Goal: Information Seeking & Learning: Learn about a topic

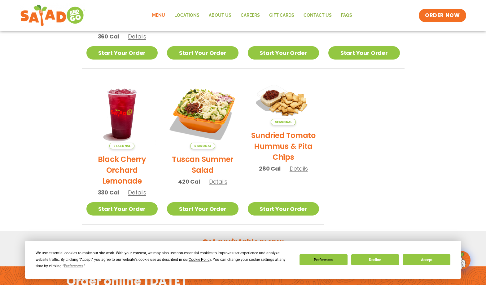
scroll to position [310, 0]
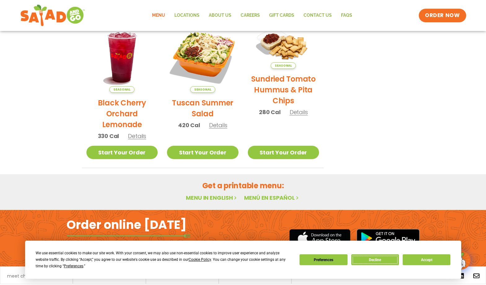
click at [380, 263] on button "Decline" at bounding box center [375, 259] width 48 height 11
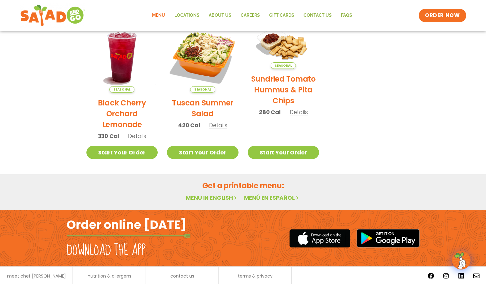
click at [220, 198] on link "Menu in English" at bounding box center [212, 198] width 52 height 8
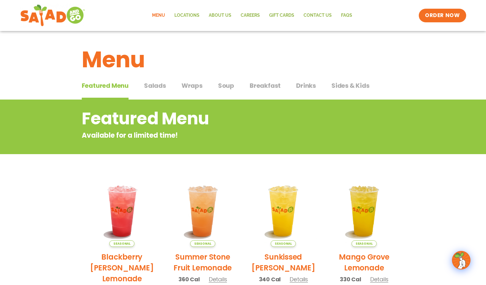
click at [156, 85] on span "Salads" at bounding box center [155, 85] width 22 height 9
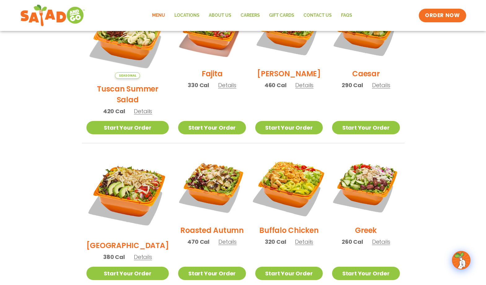
scroll to position [155, 0]
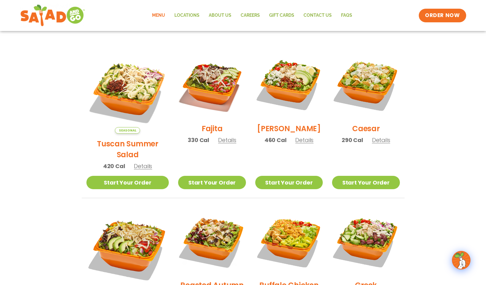
click at [297, 144] on span "Details" at bounding box center [304, 140] width 18 height 8
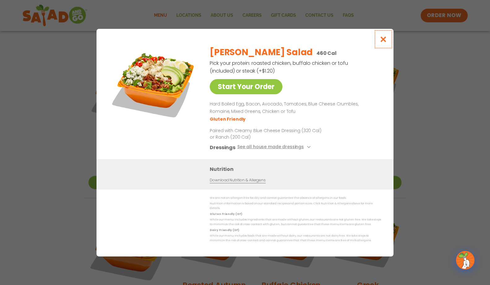
click at [383, 41] on icon "Close modal" at bounding box center [384, 39] width 8 height 7
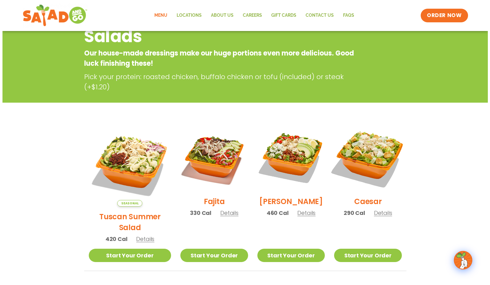
scroll to position [93, 0]
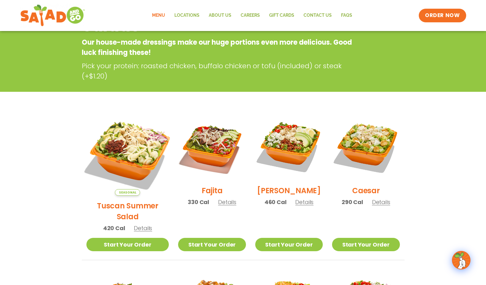
click at [128, 148] on img at bounding box center [127, 154] width 97 height 97
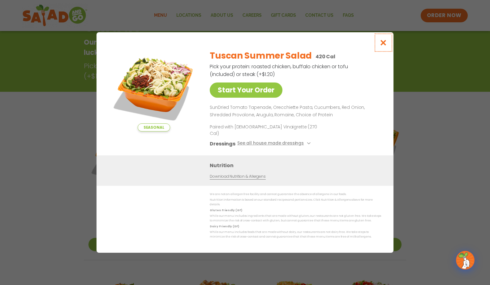
click at [386, 46] on icon "Close modal" at bounding box center [384, 42] width 8 height 7
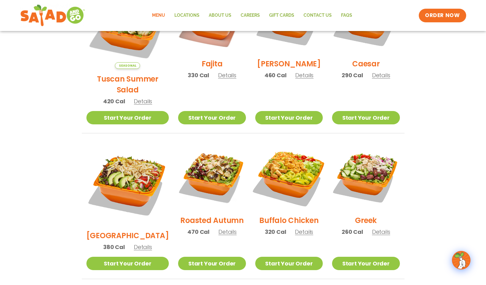
scroll to position [223, 0]
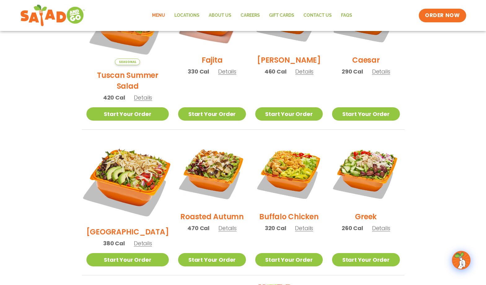
click at [129, 168] on img at bounding box center [127, 180] width 97 height 97
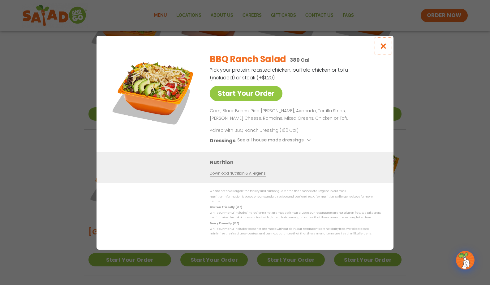
click at [384, 49] on icon "Close modal" at bounding box center [384, 46] width 8 height 7
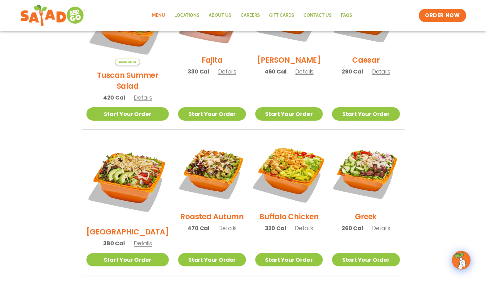
click at [301, 163] on img at bounding box center [288, 172] width 79 height 79
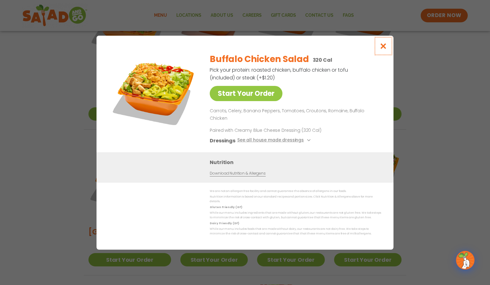
click at [383, 49] on icon "Close modal" at bounding box center [384, 46] width 8 height 7
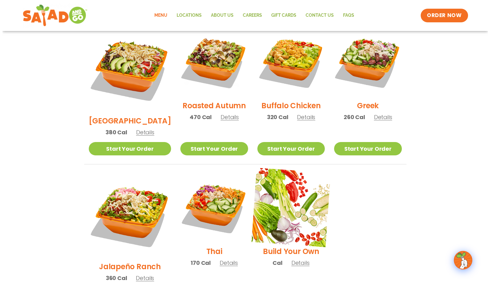
scroll to position [347, 0]
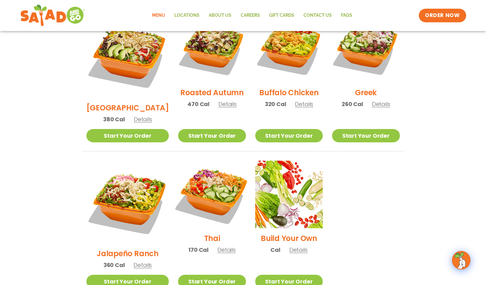
click at [216, 179] on img at bounding box center [211, 193] width 79 height 79
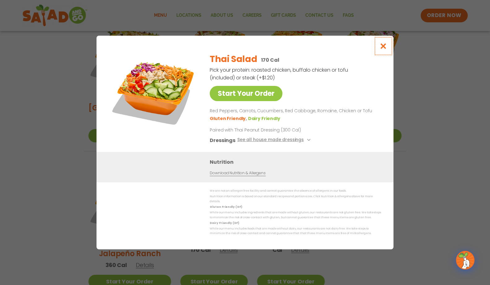
click at [383, 47] on icon "Close modal" at bounding box center [384, 46] width 8 height 7
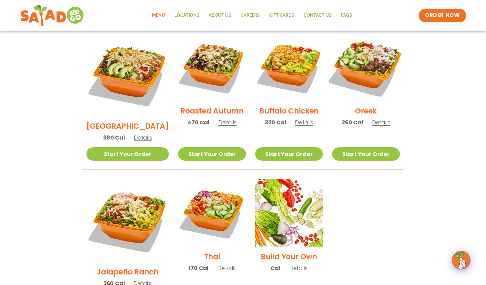
scroll to position [325, 0]
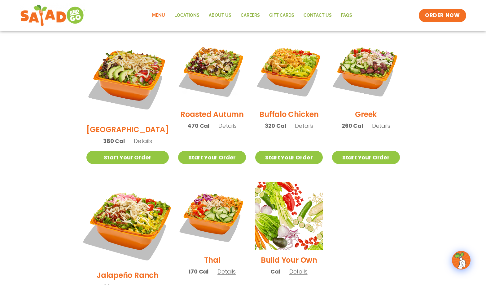
click at [135, 205] on img at bounding box center [127, 223] width 97 height 97
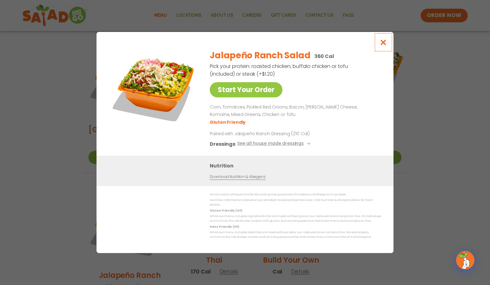
drag, startPoint x: 381, startPoint y: 45, endPoint x: 377, endPoint y: 44, distance: 3.8
click at [381, 45] on icon "Close modal" at bounding box center [384, 42] width 8 height 7
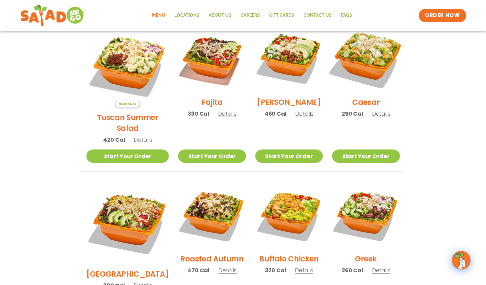
scroll to position [171, 0]
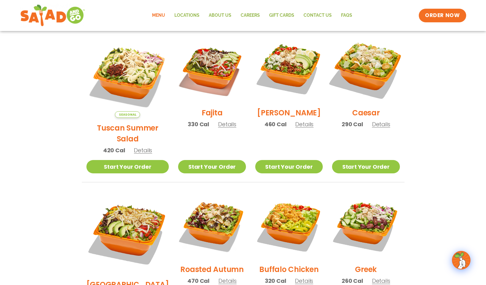
click at [369, 67] on img at bounding box center [365, 68] width 79 height 79
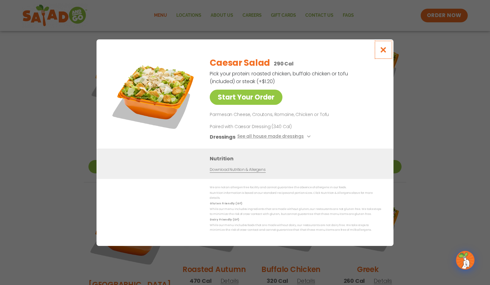
click at [381, 51] on icon "Close modal" at bounding box center [384, 49] width 8 height 7
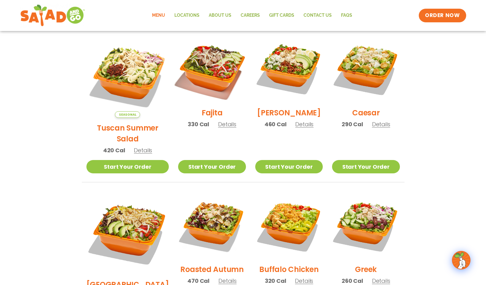
click at [206, 70] on img at bounding box center [211, 68] width 79 height 79
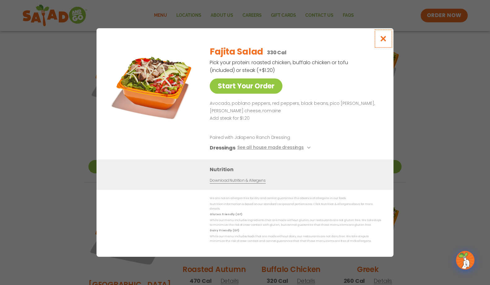
click at [381, 41] on icon "Close modal" at bounding box center [384, 38] width 8 height 7
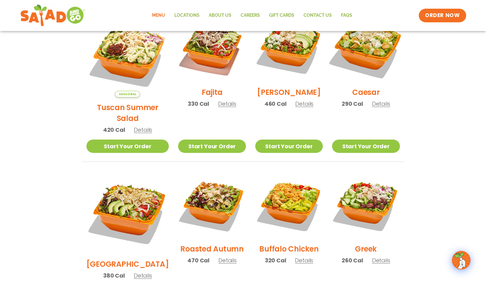
scroll to position [202, 0]
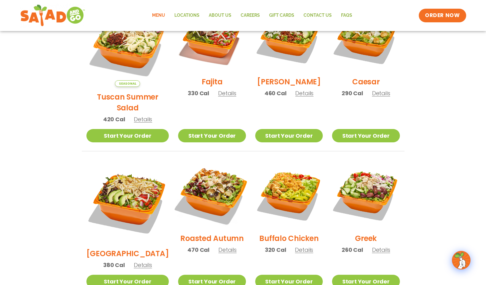
click at [201, 193] on img at bounding box center [211, 193] width 79 height 79
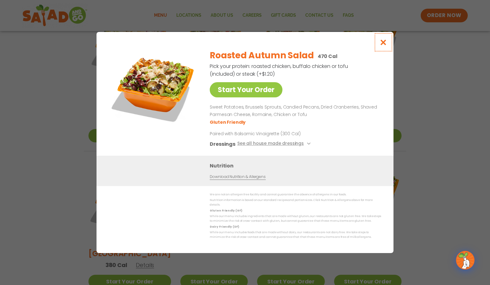
click at [387, 49] on button "Close modal" at bounding box center [384, 42] width 20 height 21
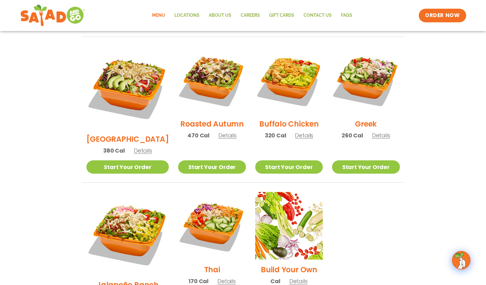
scroll to position [325, 0]
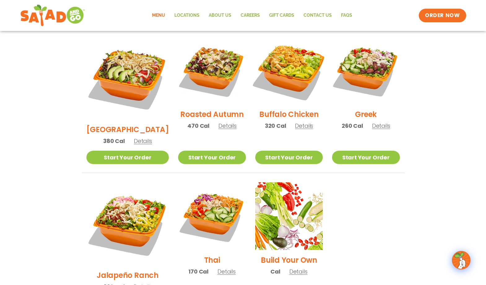
click at [297, 69] on img at bounding box center [288, 70] width 79 height 79
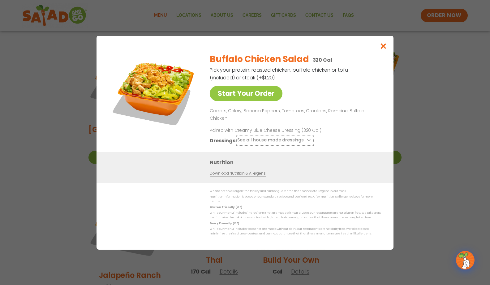
click at [274, 139] on button "See all house made dressings" at bounding box center [274, 140] width 75 height 8
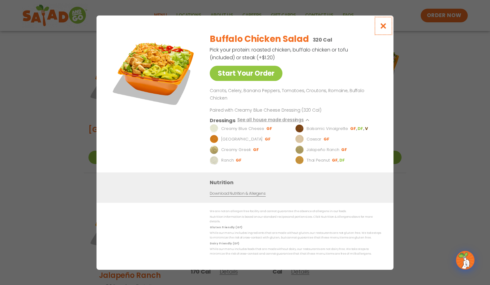
click at [385, 29] on icon "Close modal" at bounding box center [384, 26] width 8 height 7
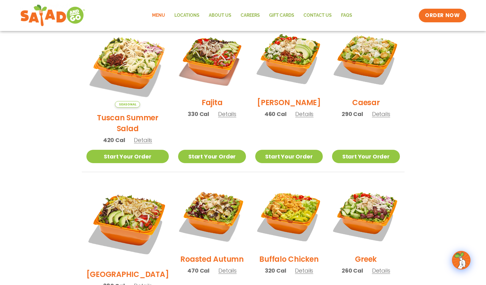
scroll to position [171, 0]
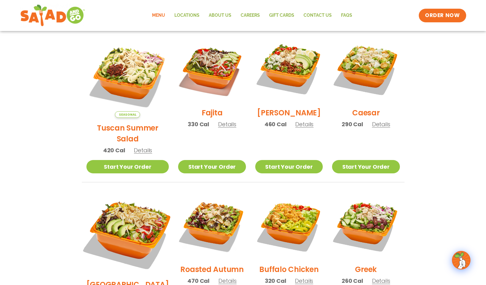
click at [139, 215] on img at bounding box center [127, 232] width 97 height 97
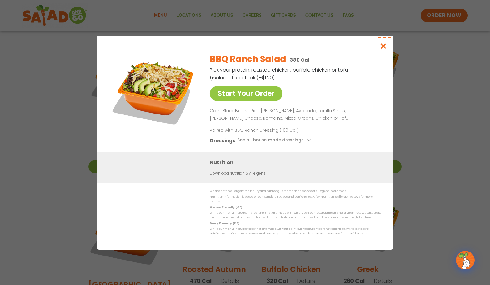
click at [381, 52] on button "Close modal" at bounding box center [384, 46] width 20 height 21
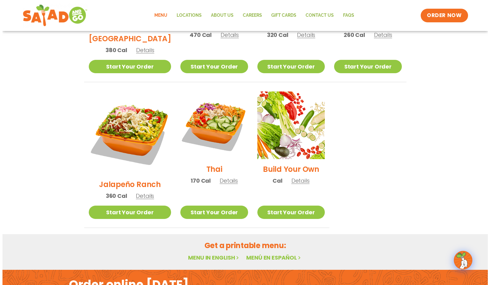
scroll to position [418, 0]
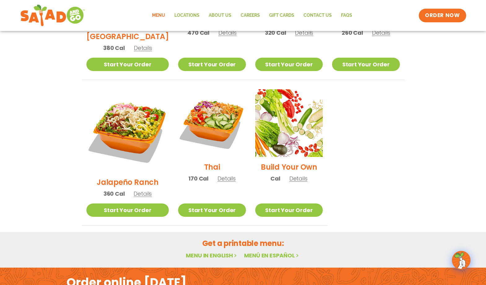
click at [206, 102] on img at bounding box center [211, 122] width 67 height 67
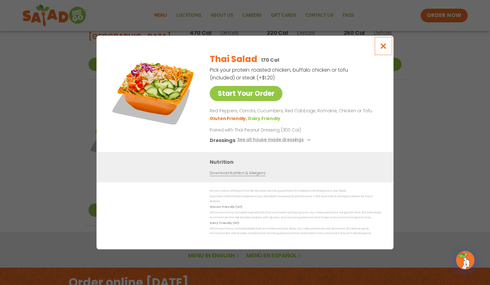
click at [384, 49] on icon "Close modal" at bounding box center [384, 46] width 8 height 7
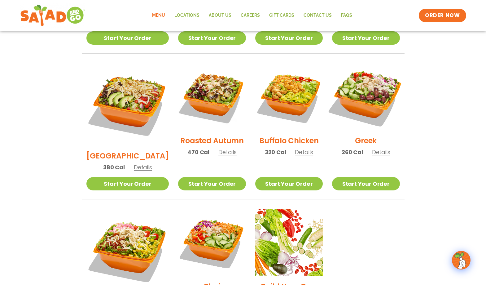
scroll to position [295, 0]
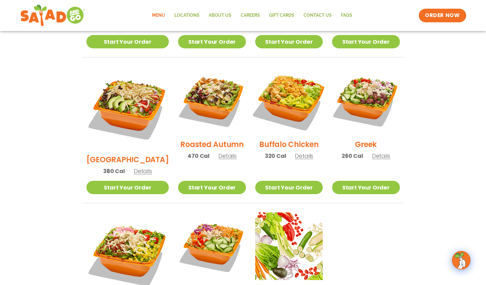
click at [294, 96] on img at bounding box center [288, 100] width 79 height 79
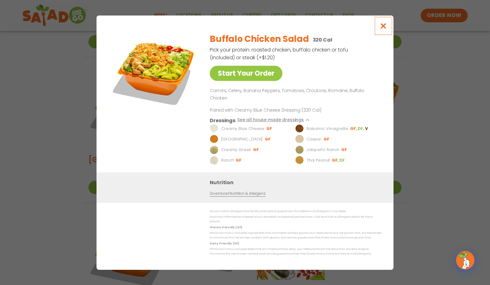
click at [385, 29] on icon "Close modal" at bounding box center [384, 26] width 8 height 7
